Goal: Navigation & Orientation: Find specific page/section

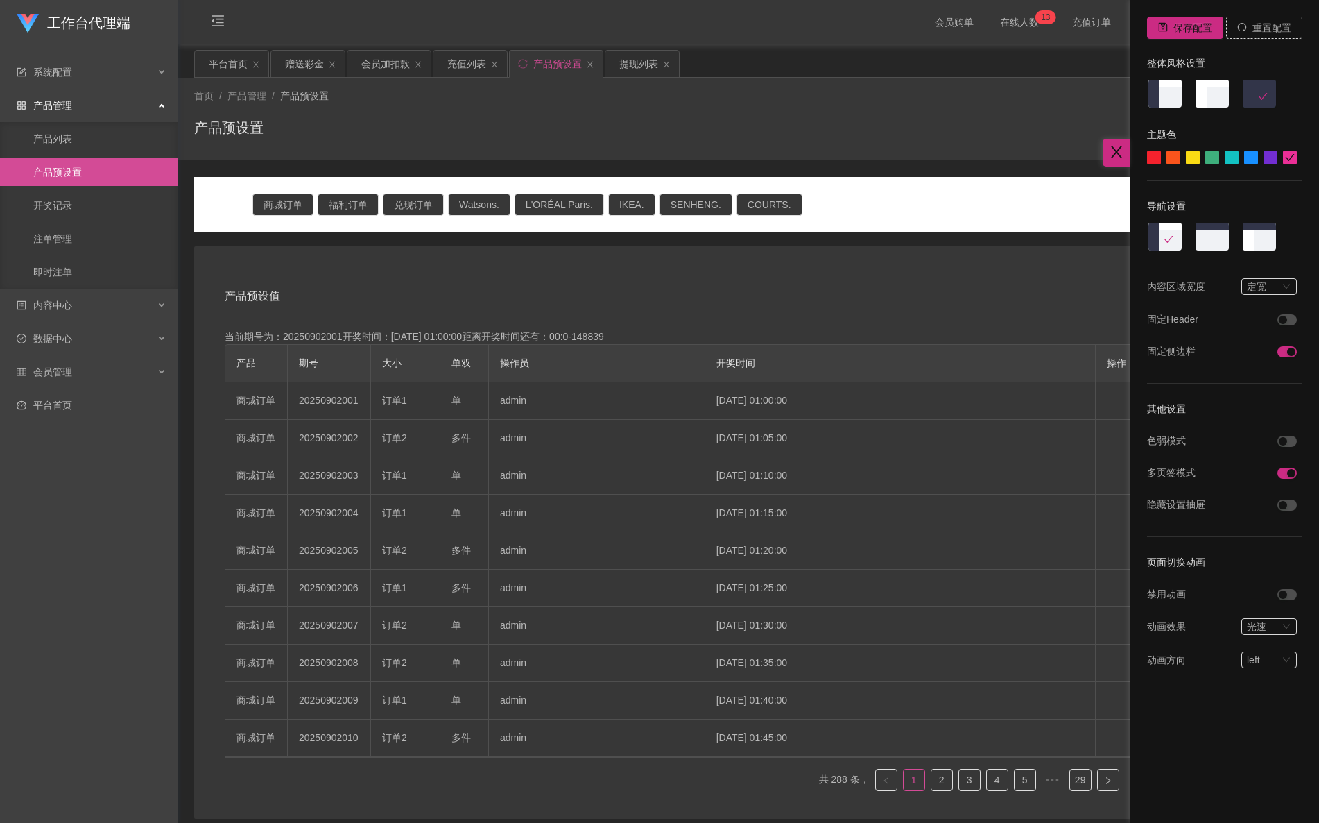
click at [529, 69] on div at bounding box center [659, 411] width 1319 height 823
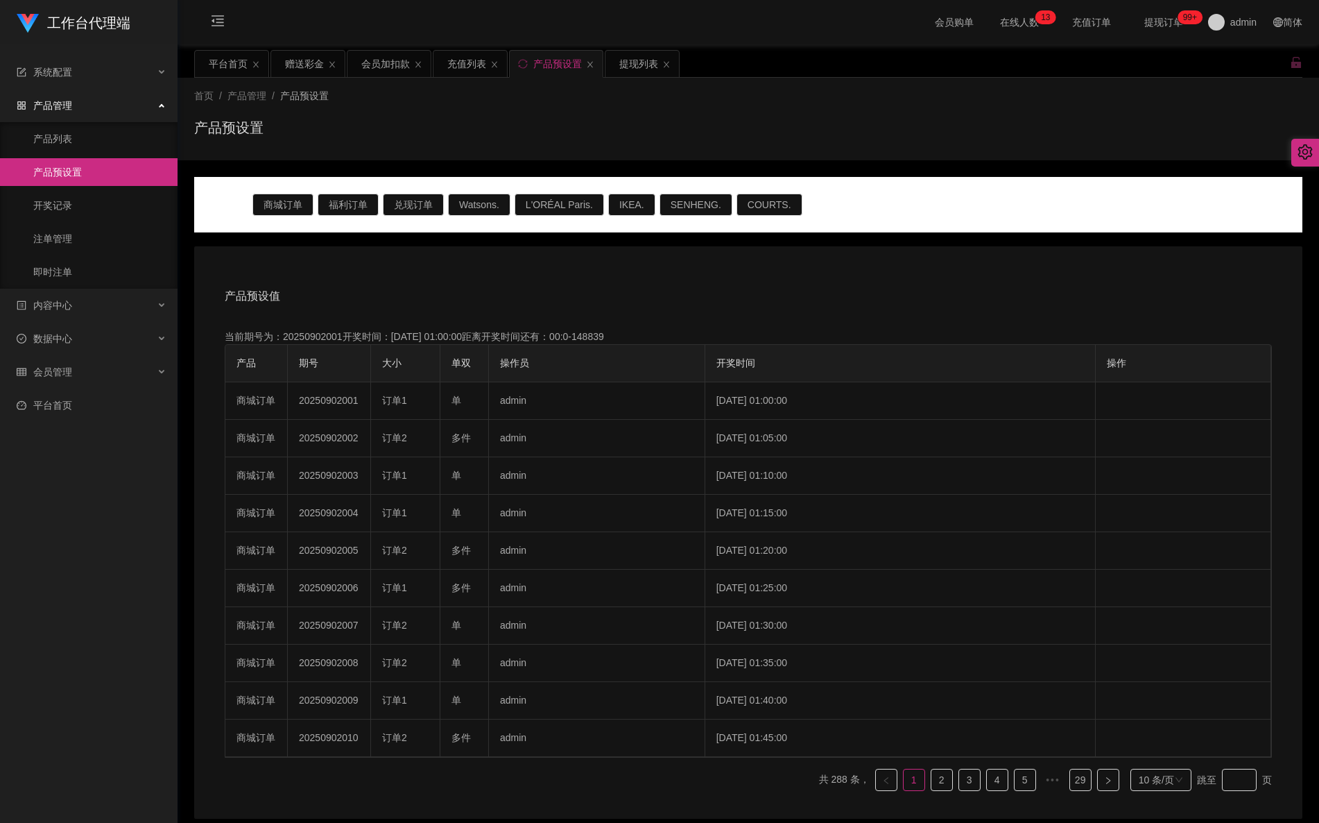
click at [529, 69] on div "产品预设置" at bounding box center [556, 64] width 93 height 26
click at [528, 69] on icon "图标: sync" at bounding box center [523, 64] width 10 height 10
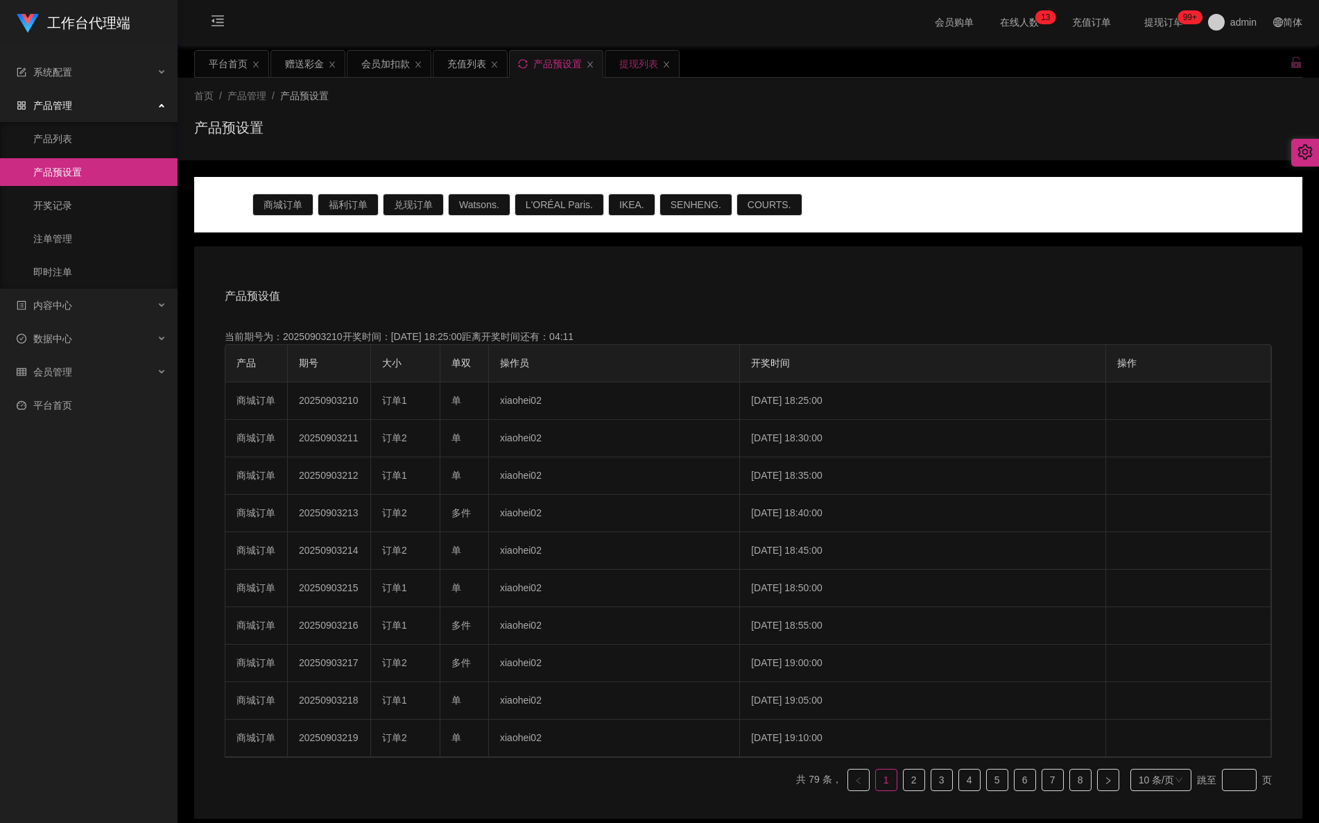
click at [639, 67] on div "提现列表" at bounding box center [638, 64] width 39 height 26
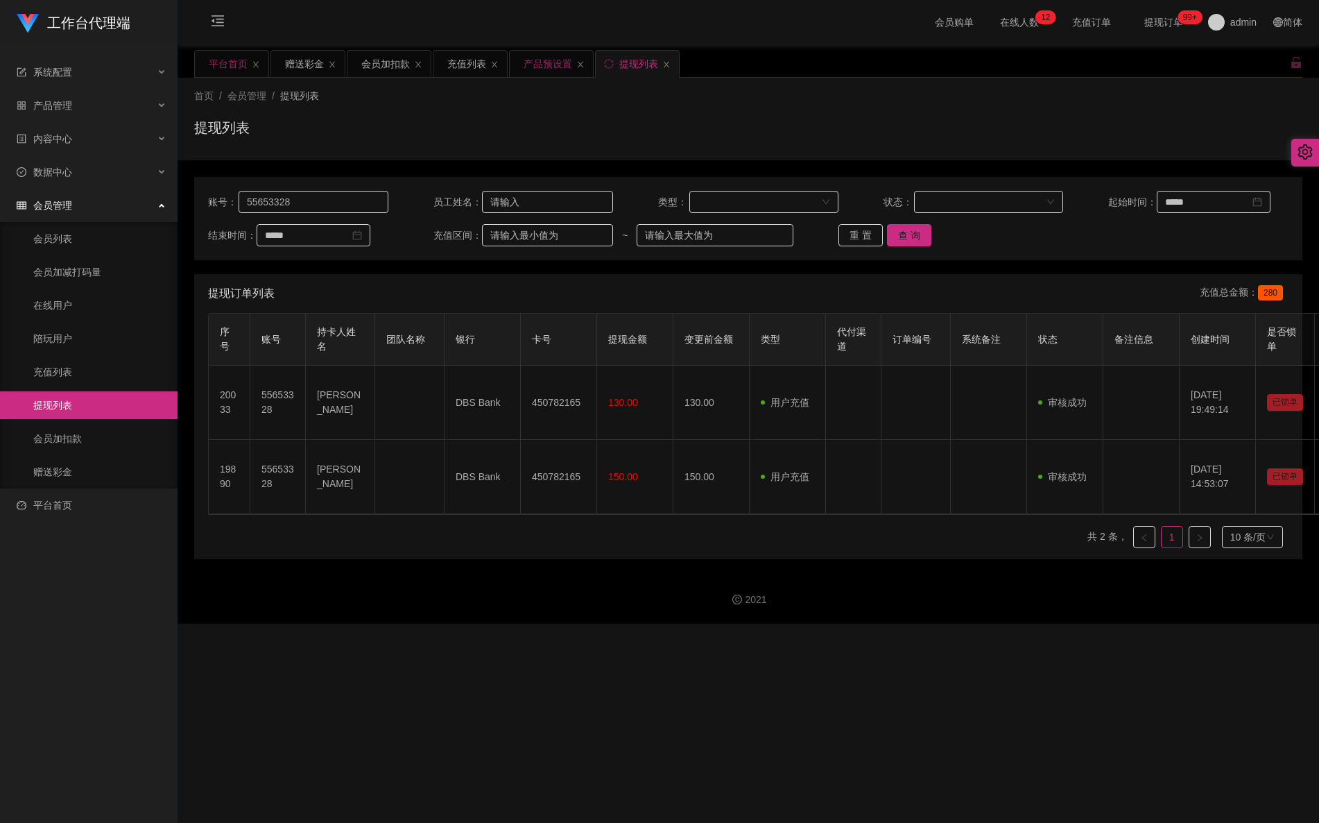
click at [233, 74] on div "平台首页" at bounding box center [228, 64] width 39 height 26
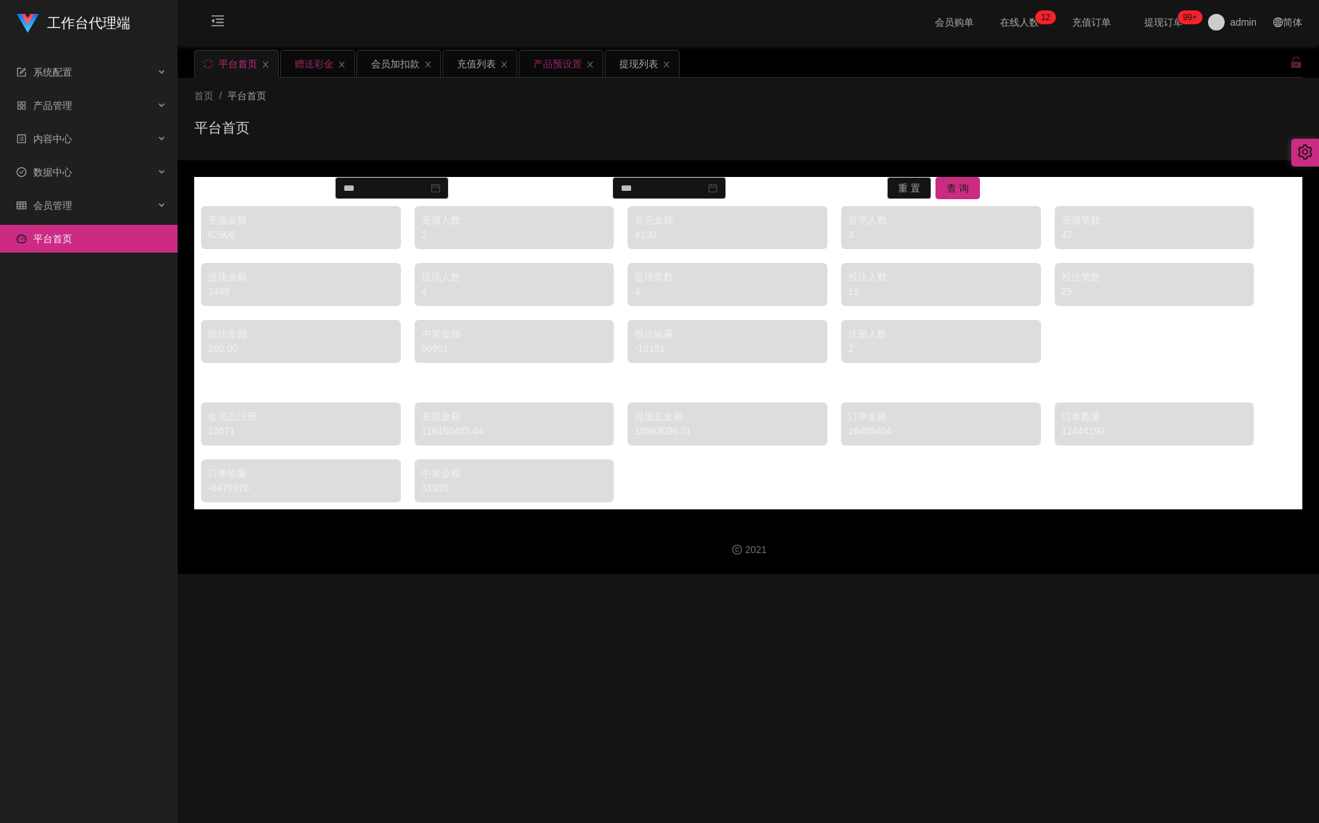
click at [327, 65] on div "赠送彩金" at bounding box center [314, 64] width 39 height 26
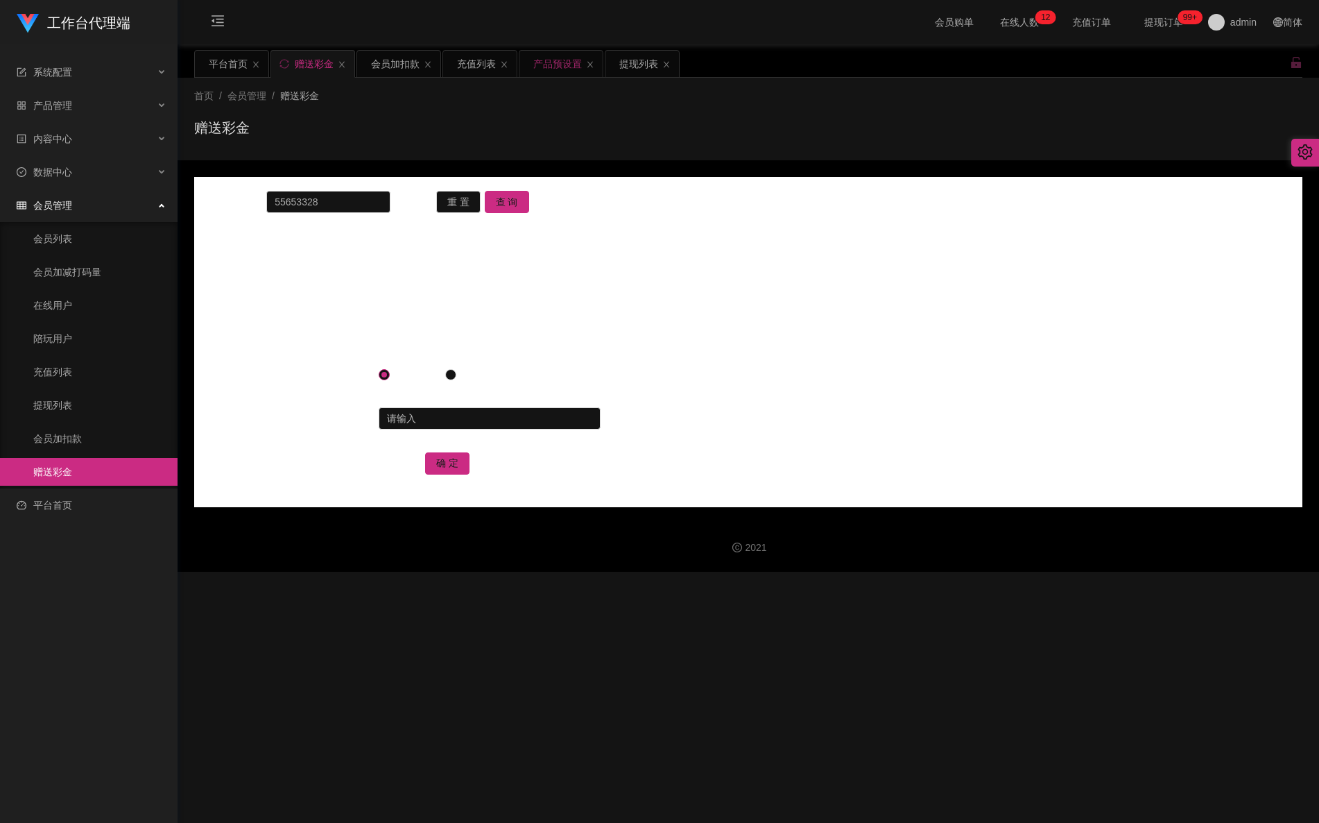
drag, startPoint x: 995, startPoint y: 612, endPoint x: 992, endPoint y: 598, distance: 14.0
click at [993, 612] on div "工作台代理端 系统配置 产品管理 产品列表 产品预设置 开奖记录 注单管理 即时注单 内容中心 站内信 公告列表 活动列表 数据中心 员工统计 团队统计 会员…" at bounding box center [659, 411] width 1319 height 823
click at [489, 200] on button "查 询" at bounding box center [507, 202] width 44 height 22
drag, startPoint x: 925, startPoint y: 137, endPoint x: 888, endPoint y: 110, distance: 45.1
click at [886, 96] on div "首页 / 会员管理 / 赠送彩金 /" at bounding box center [748, 96] width 1108 height 15
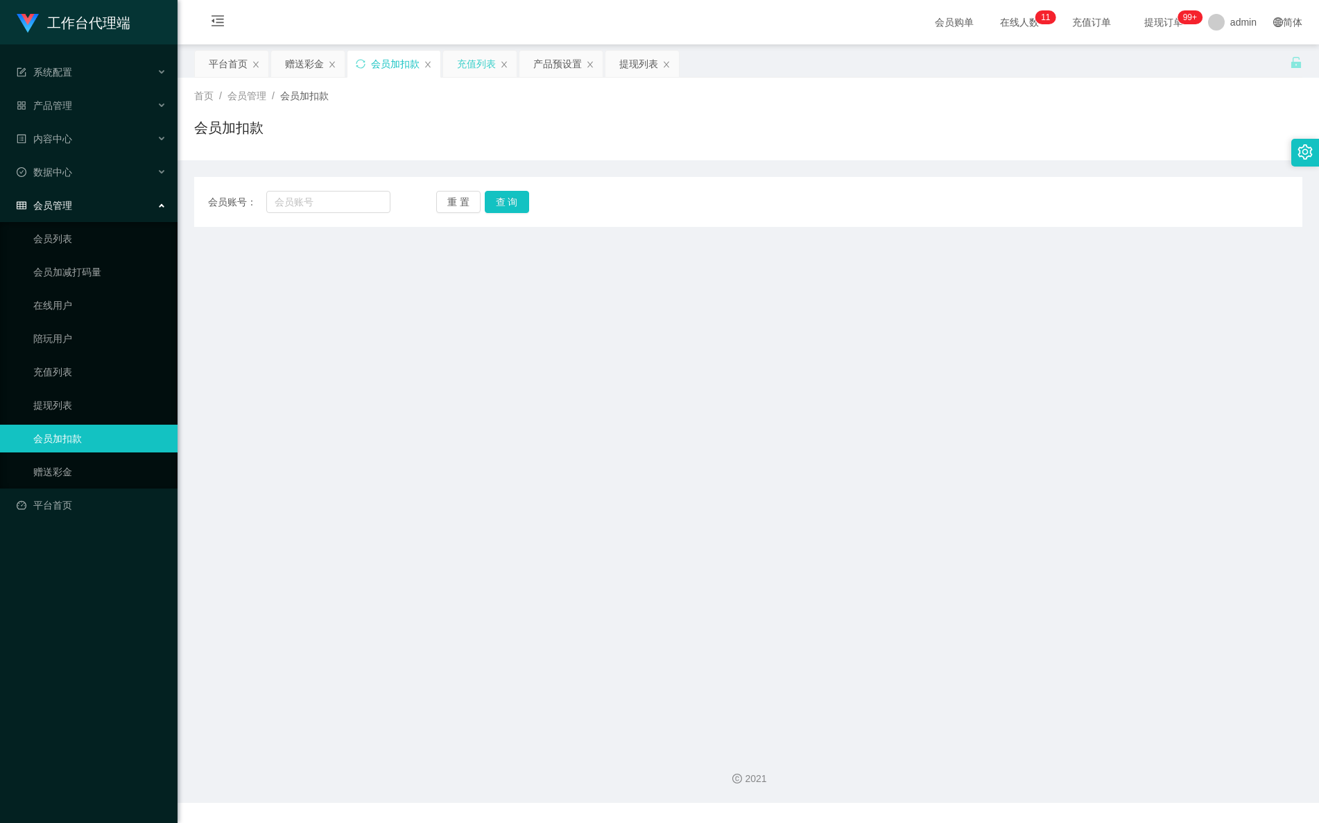
click at [475, 59] on div "充值列表" at bounding box center [476, 64] width 39 height 26
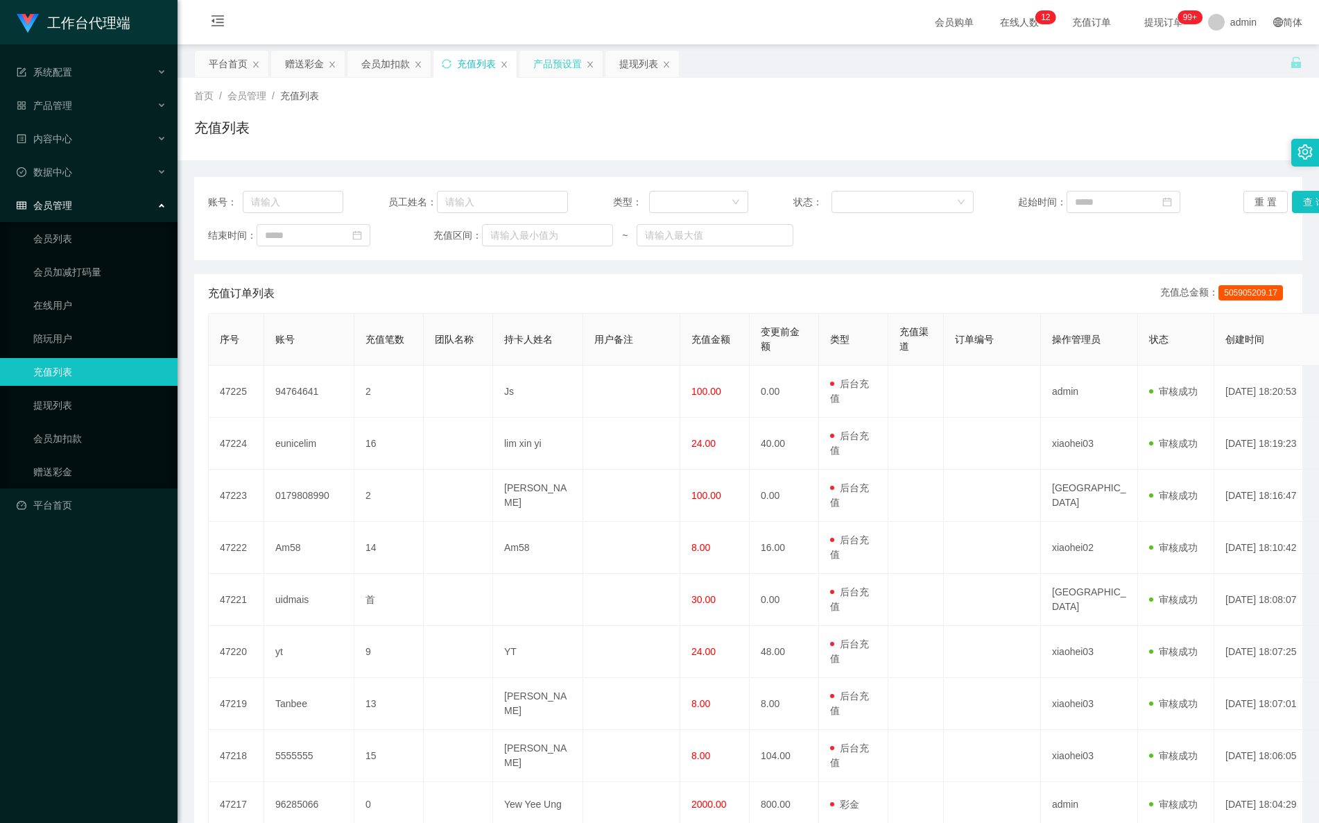
click at [566, 63] on div "产品预设置" at bounding box center [557, 64] width 49 height 26
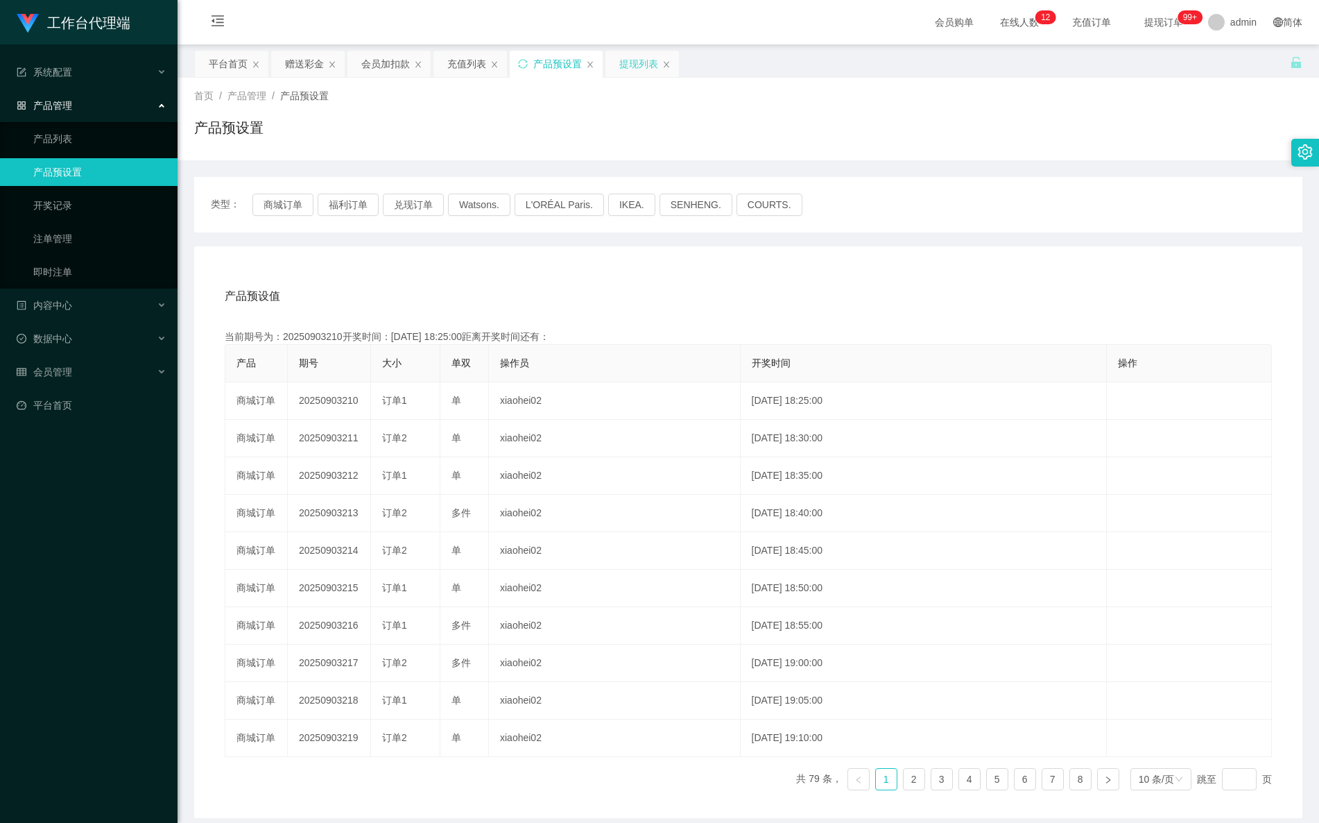
click at [642, 73] on div "提现列表" at bounding box center [638, 64] width 39 height 26
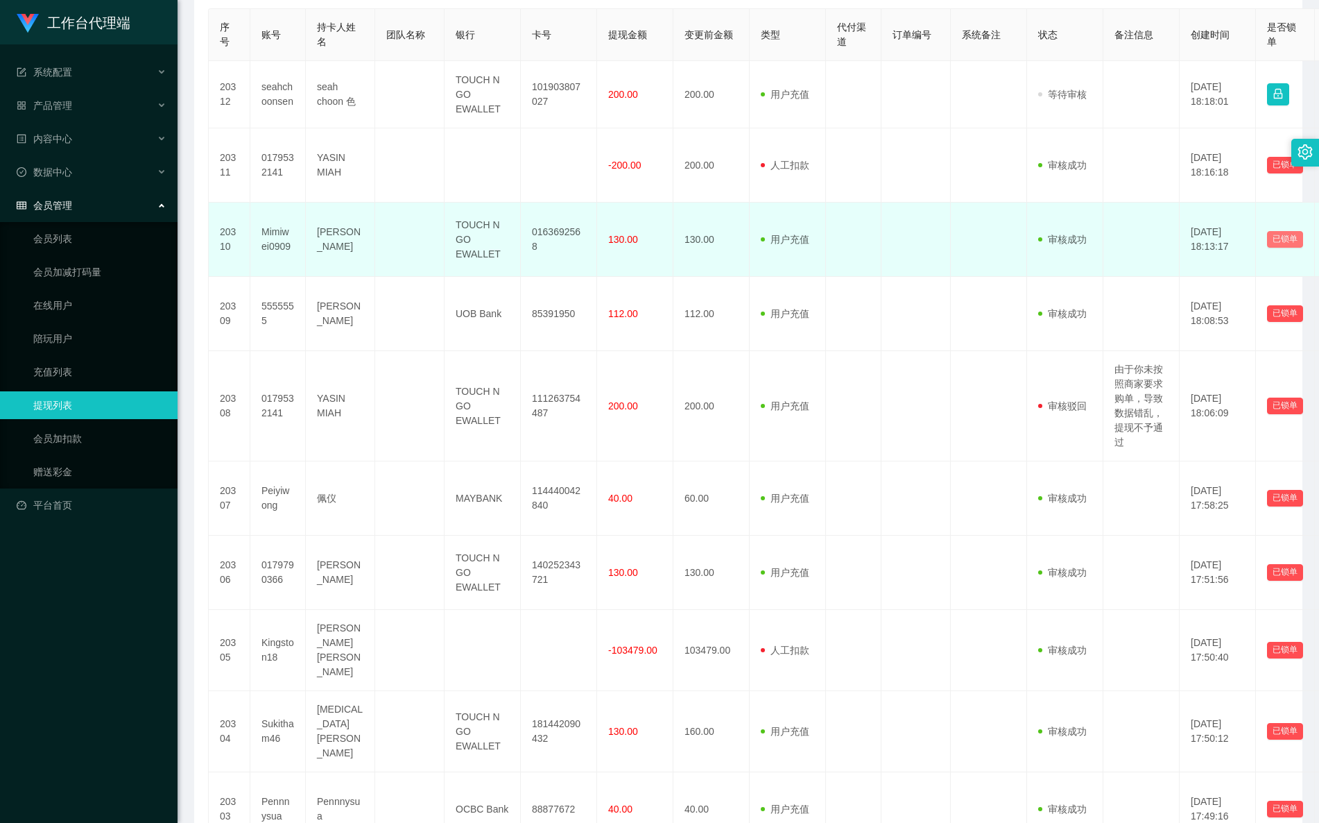
scroll to position [312, 0]
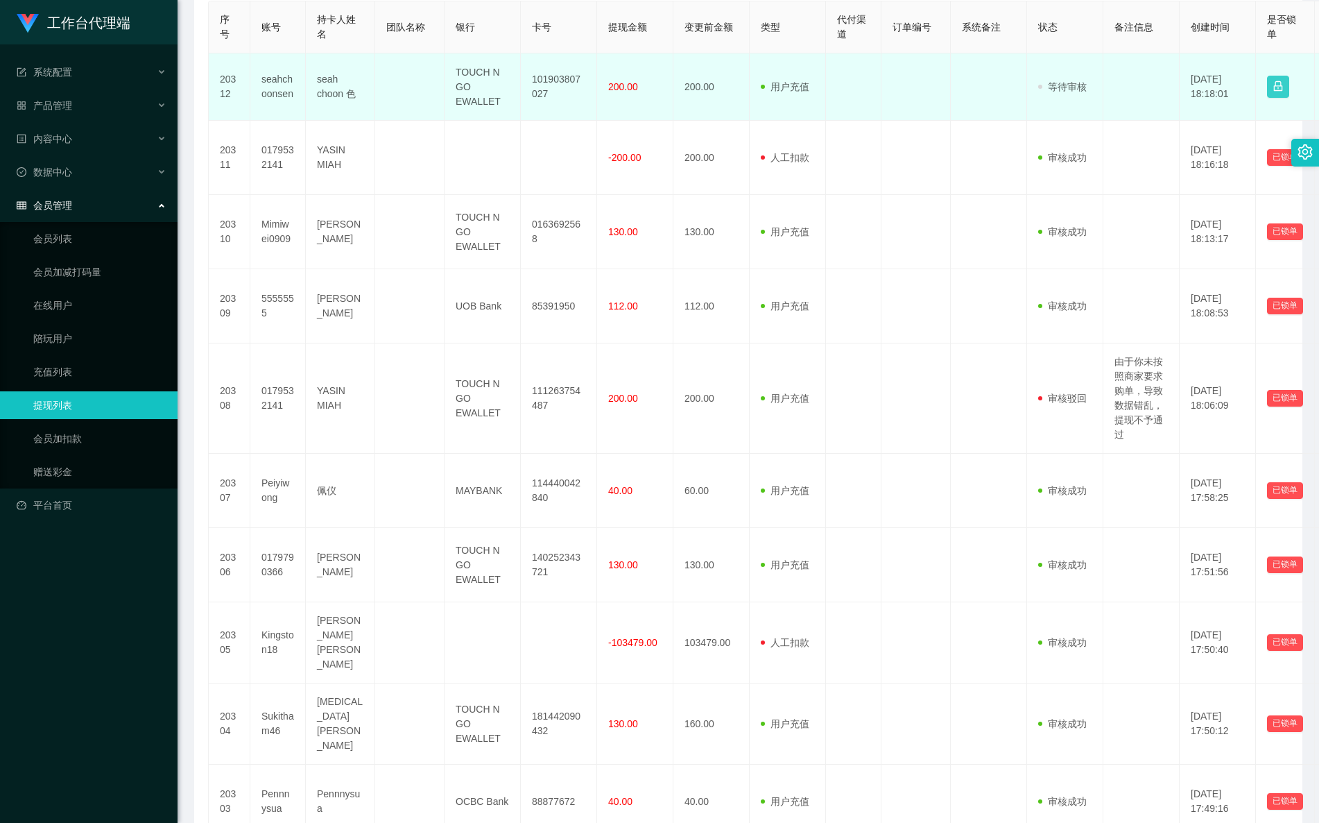
click at [1271, 98] on button "button" at bounding box center [1278, 87] width 22 height 22
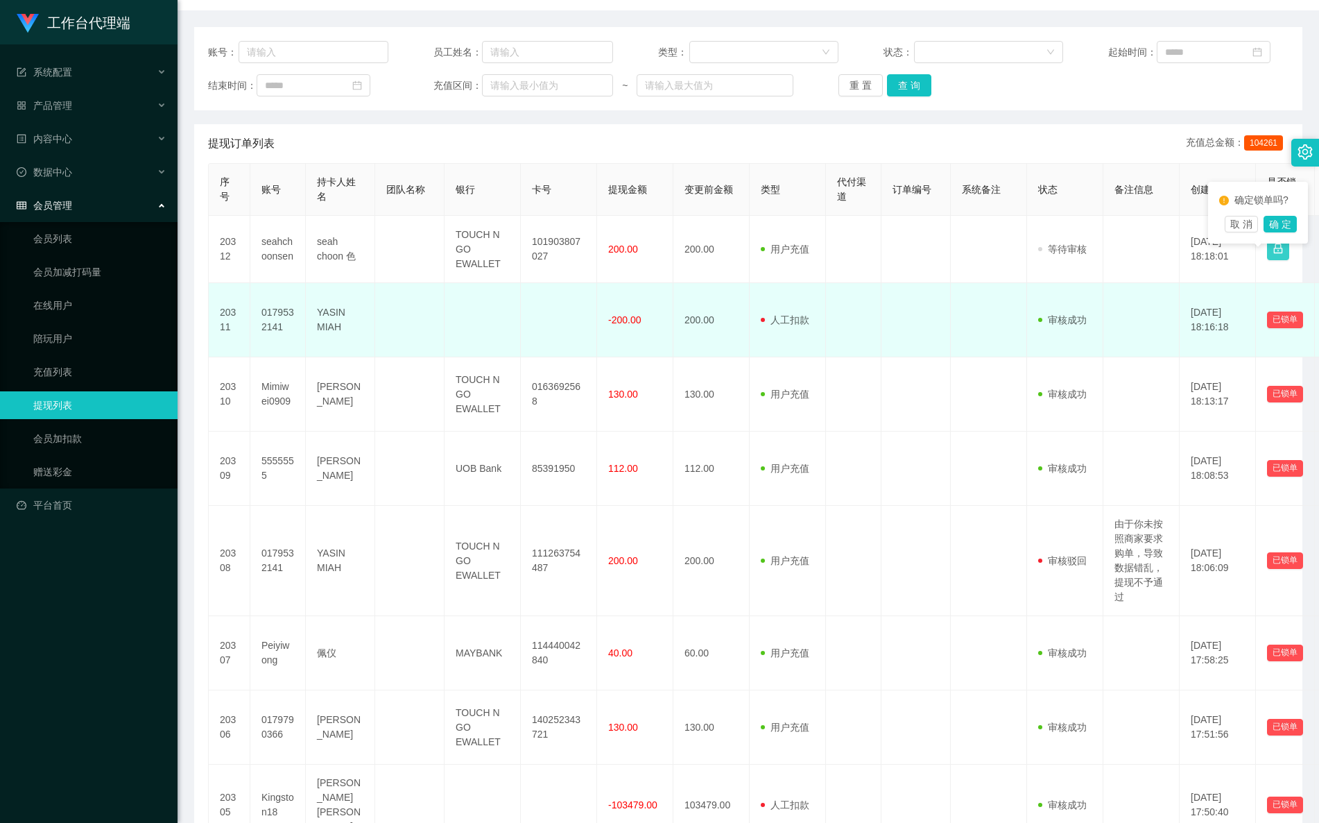
scroll to position [440, 0]
